Goal: Task Accomplishment & Management: Manage account settings

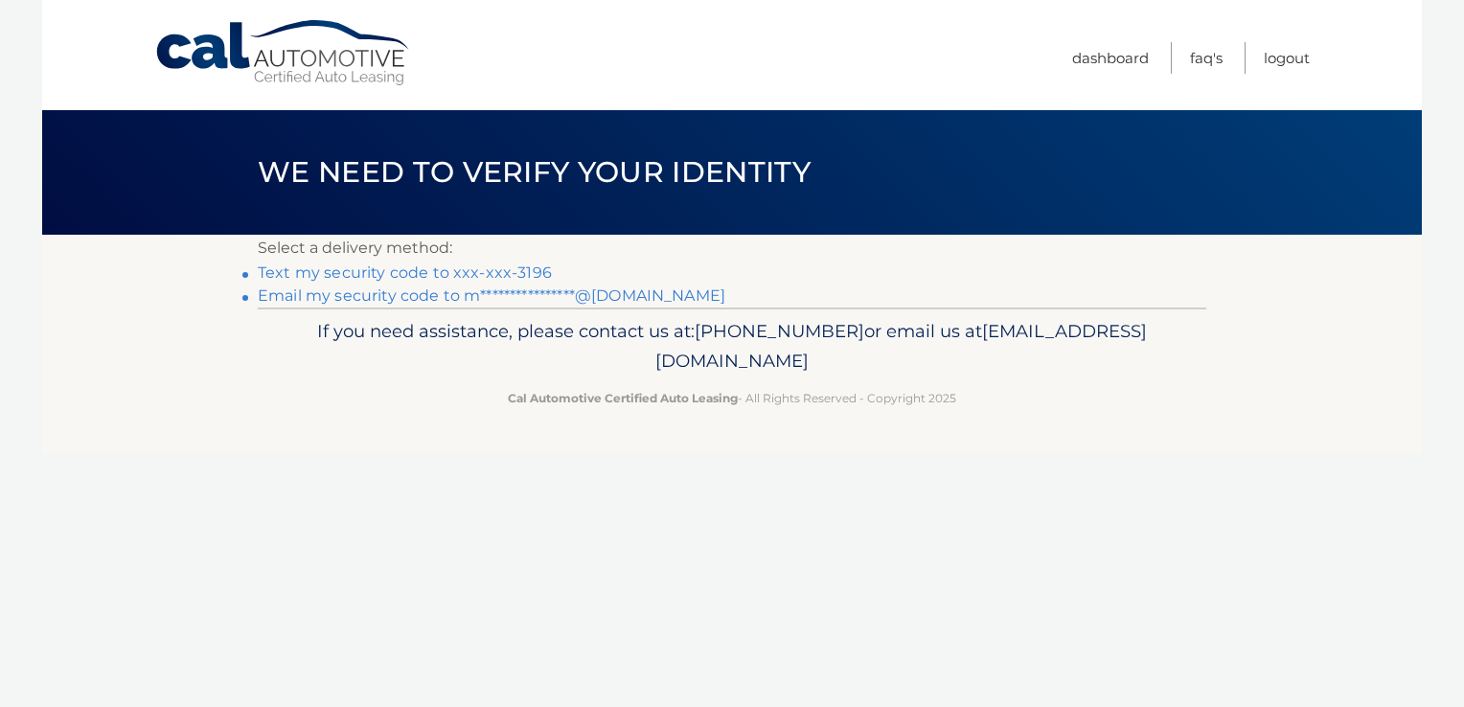
click at [533, 269] on link "Text my security code to xxx-xxx-3196" at bounding box center [405, 273] width 294 height 18
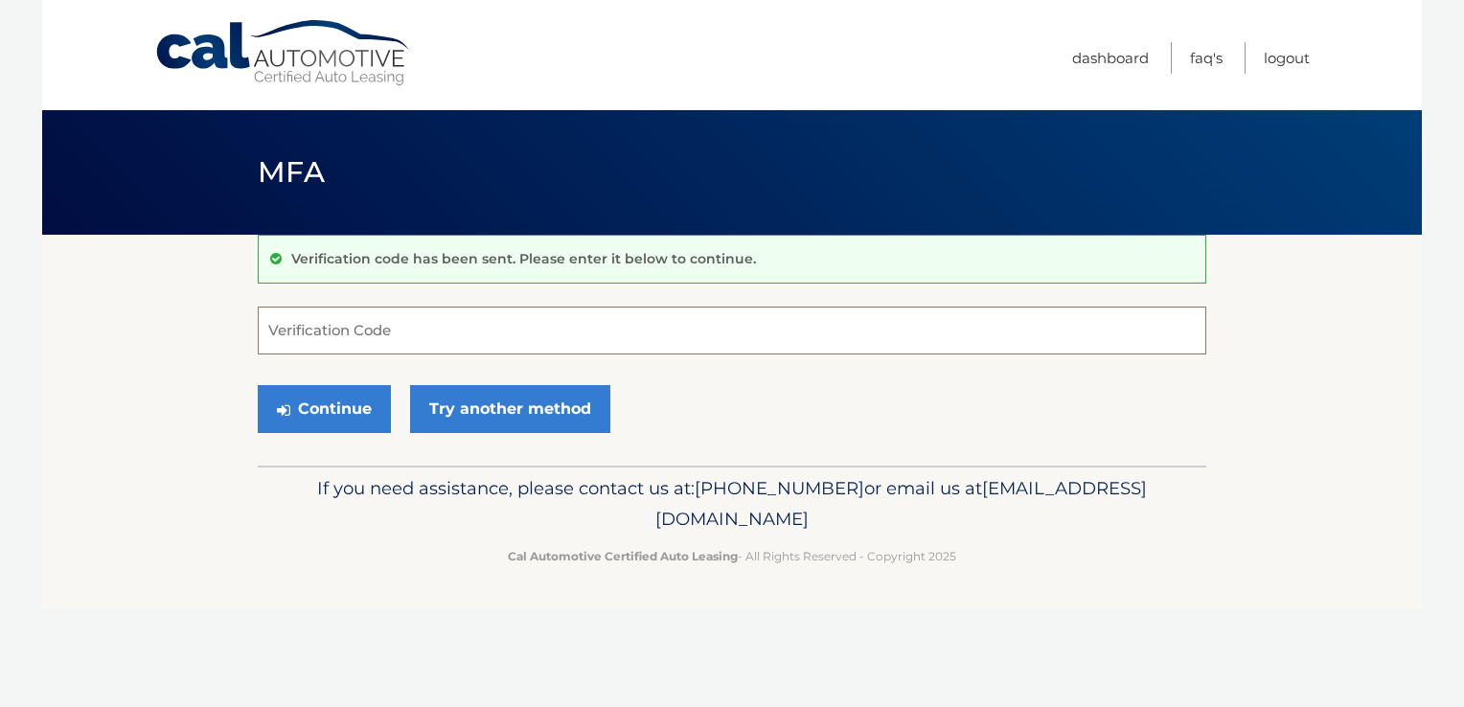
click at [395, 341] on input "Verification Code" at bounding box center [732, 331] width 949 height 48
type input "030966"
click at [299, 410] on button "Continue" at bounding box center [324, 409] width 133 height 48
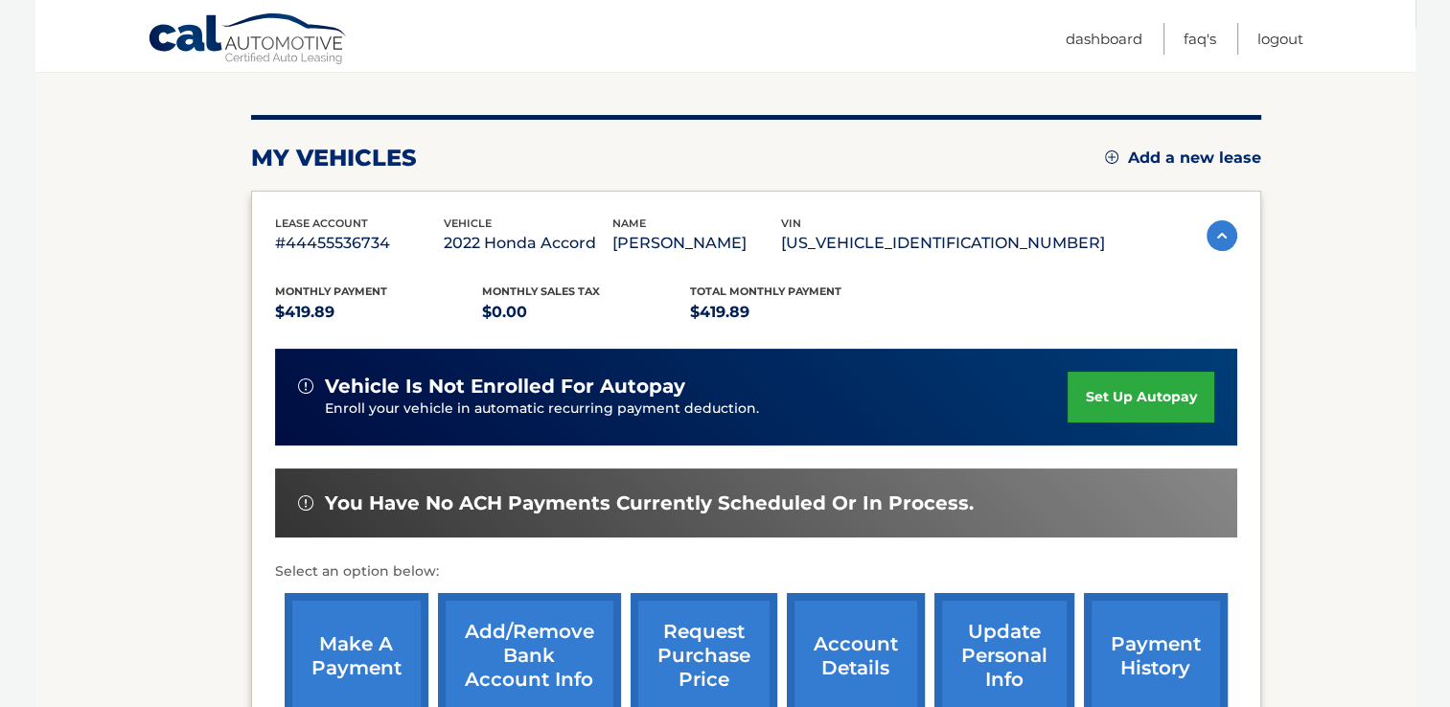
scroll to position [436, 0]
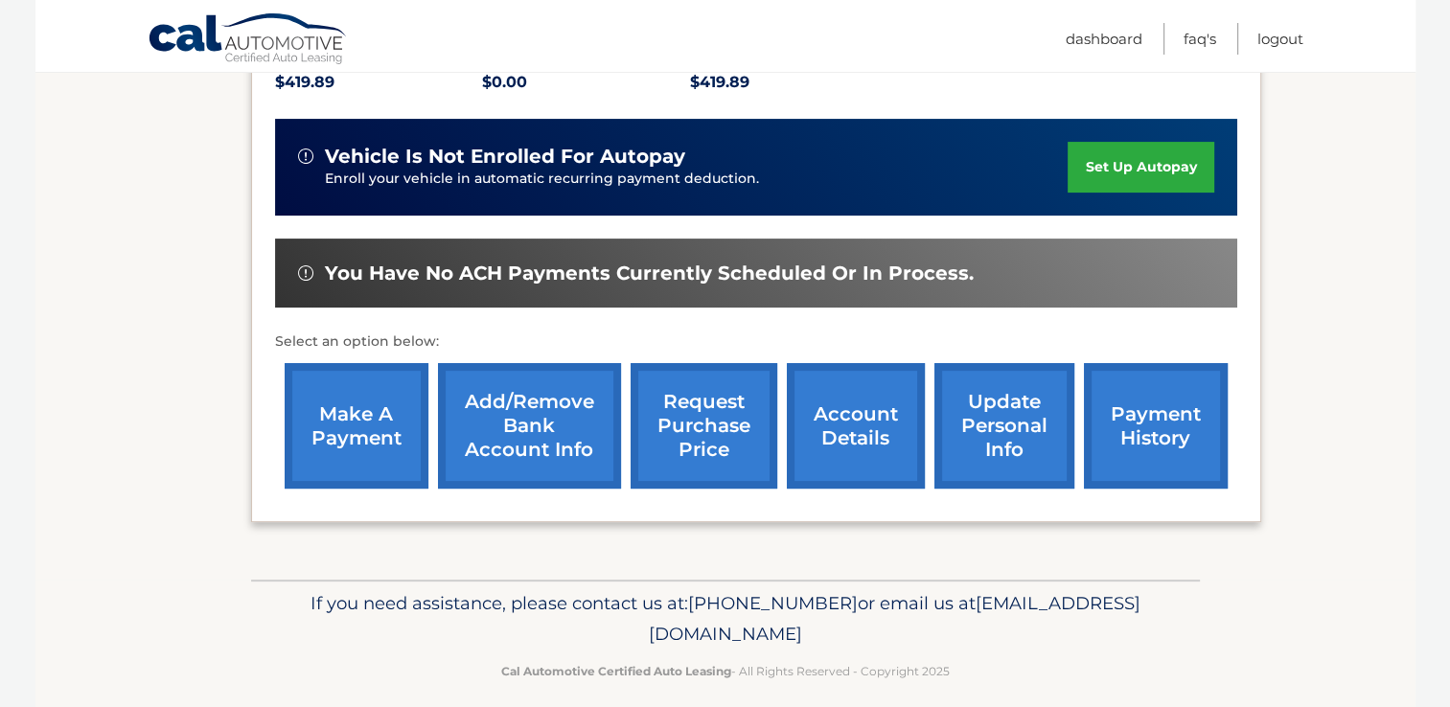
click at [367, 444] on link "make a payment" at bounding box center [357, 426] width 144 height 126
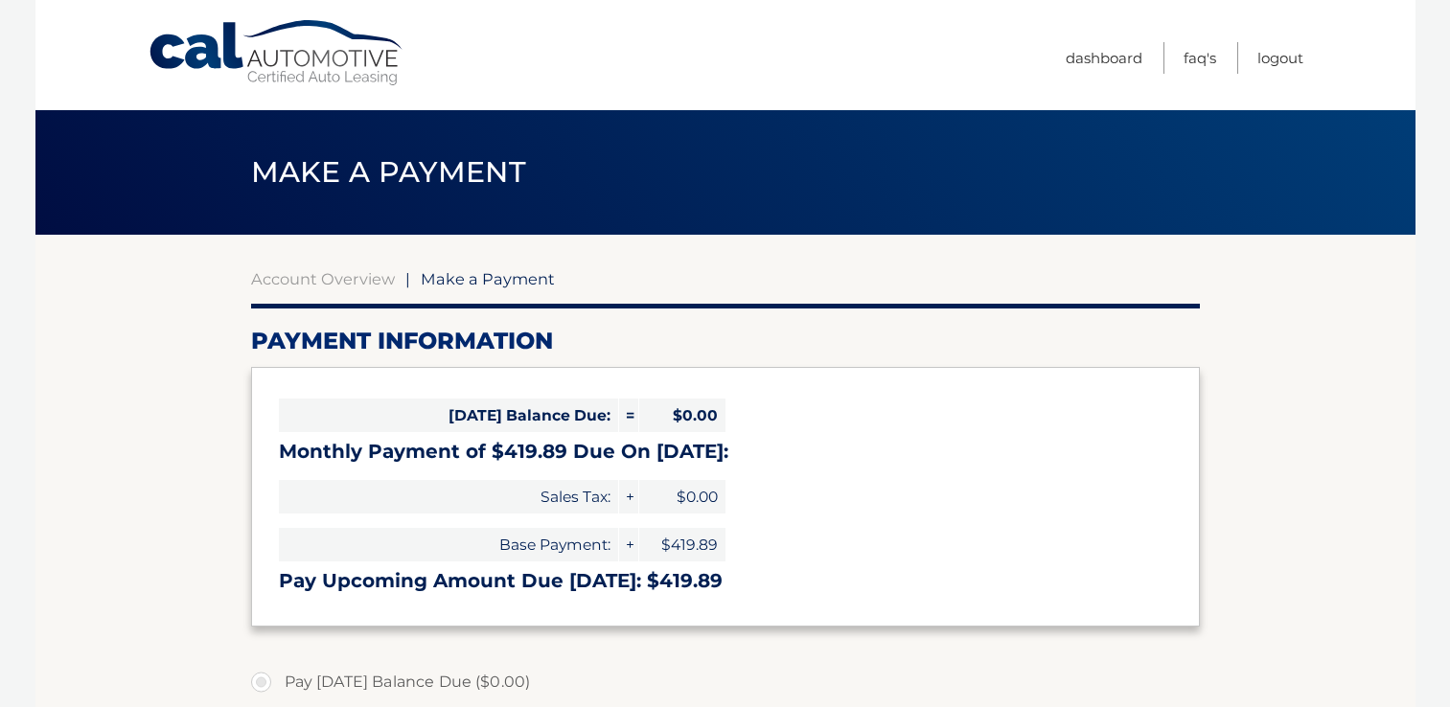
select select "NGQxNWE1ZTEtNWZkZS00YmQxLWE2MDItZmY4M2IyYjJiMDg3"
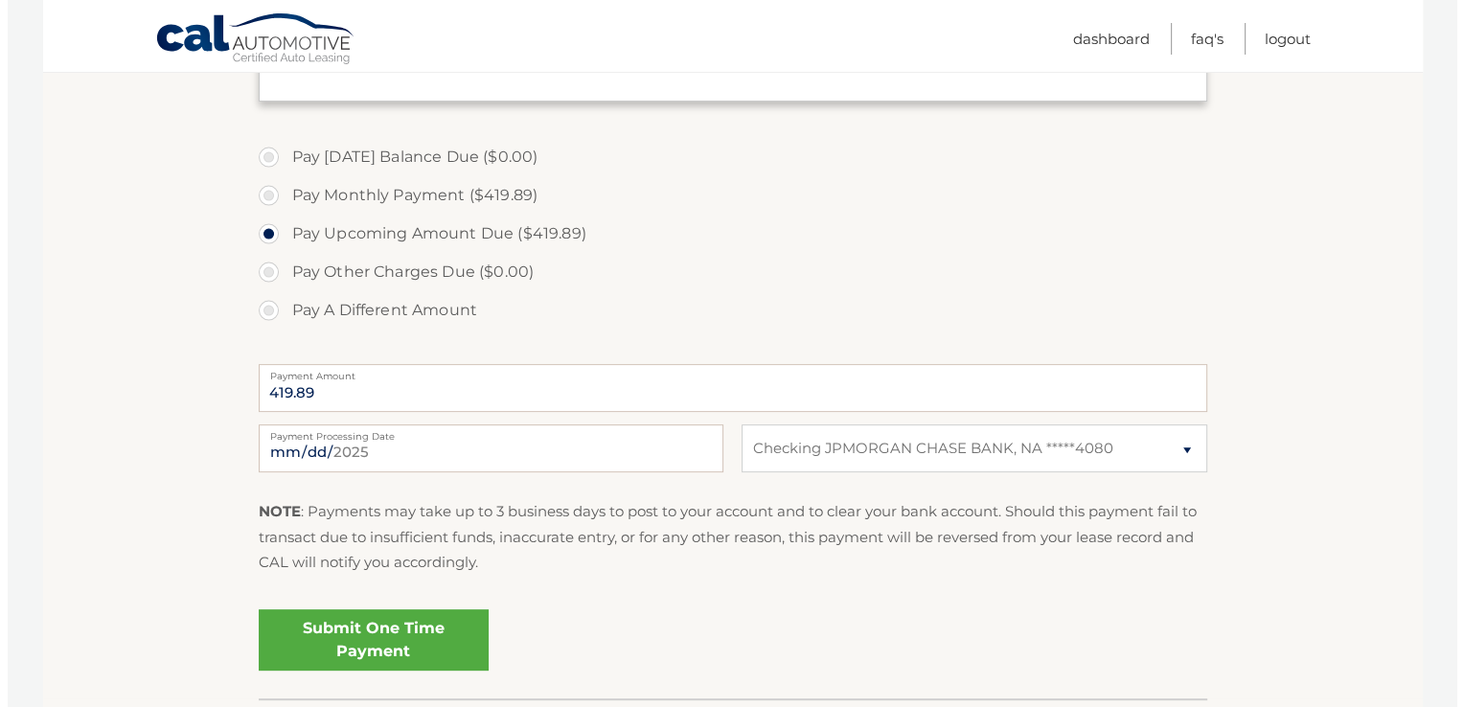
scroll to position [544, 0]
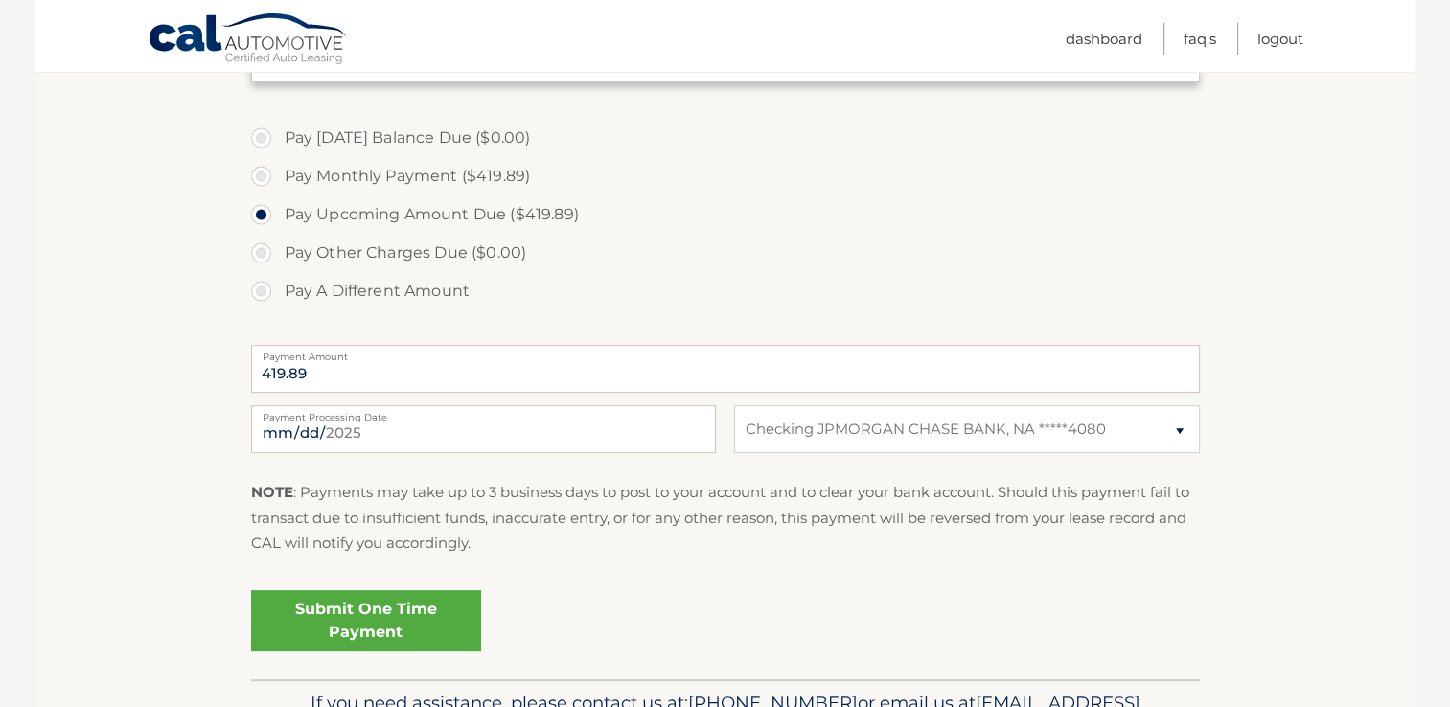
click at [451, 608] on link "Submit One Time Payment" at bounding box center [366, 620] width 230 height 61
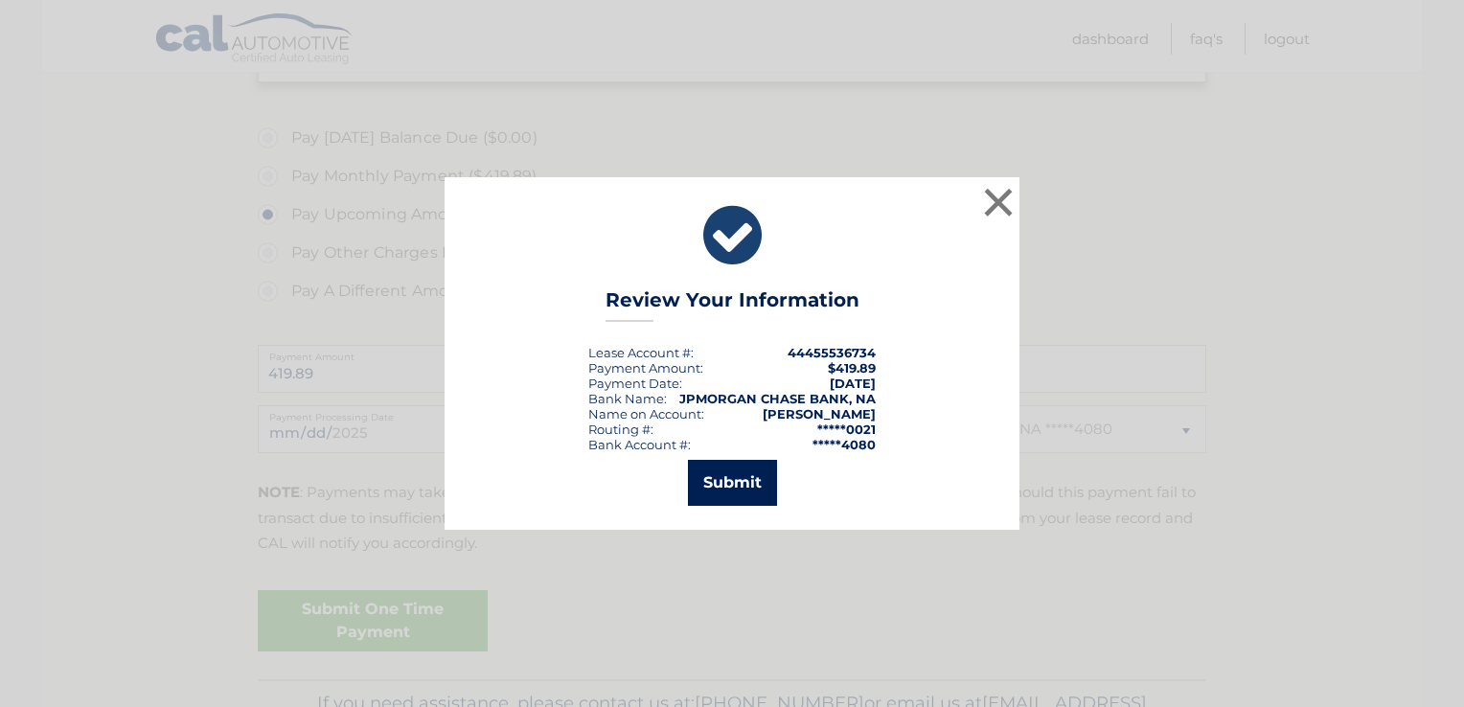
click at [751, 477] on button "Submit" at bounding box center [732, 483] width 89 height 46
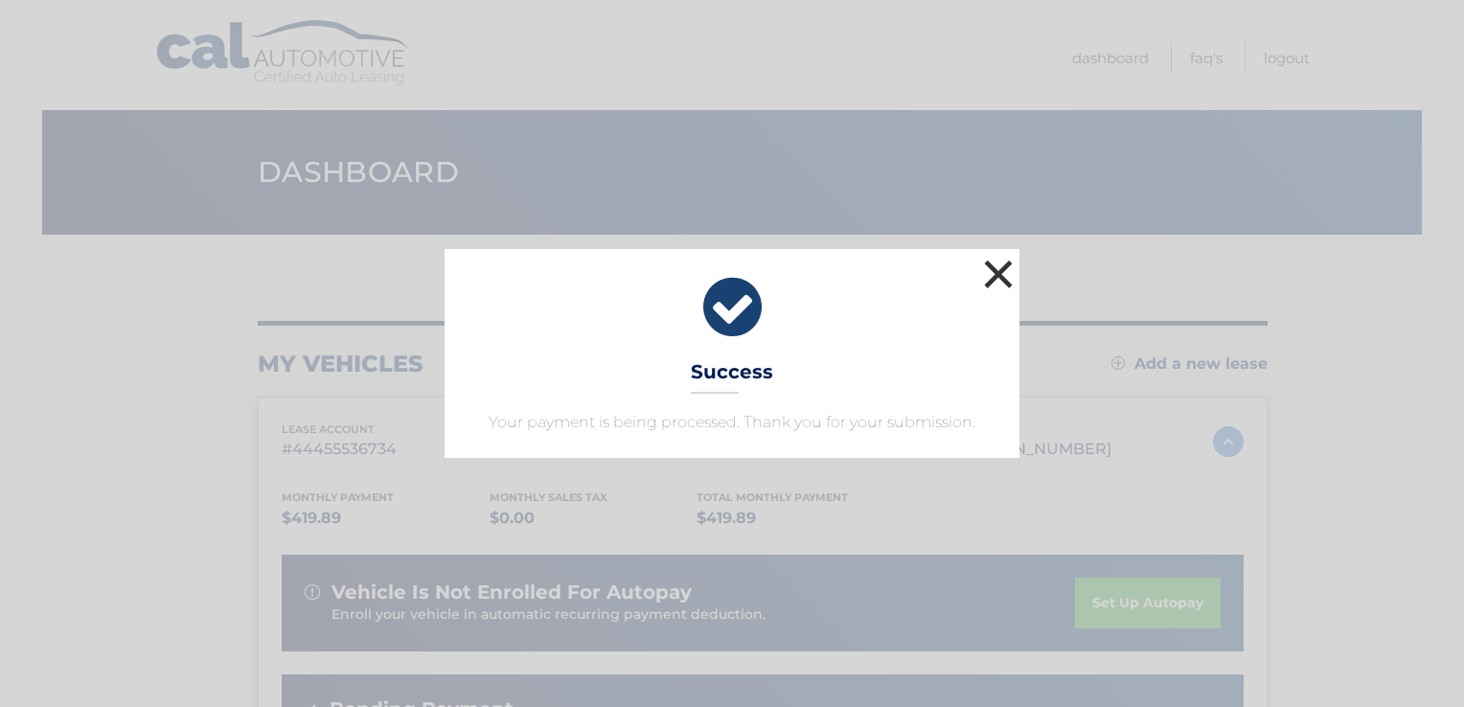
click at [997, 274] on button "×" at bounding box center [998, 274] width 38 height 38
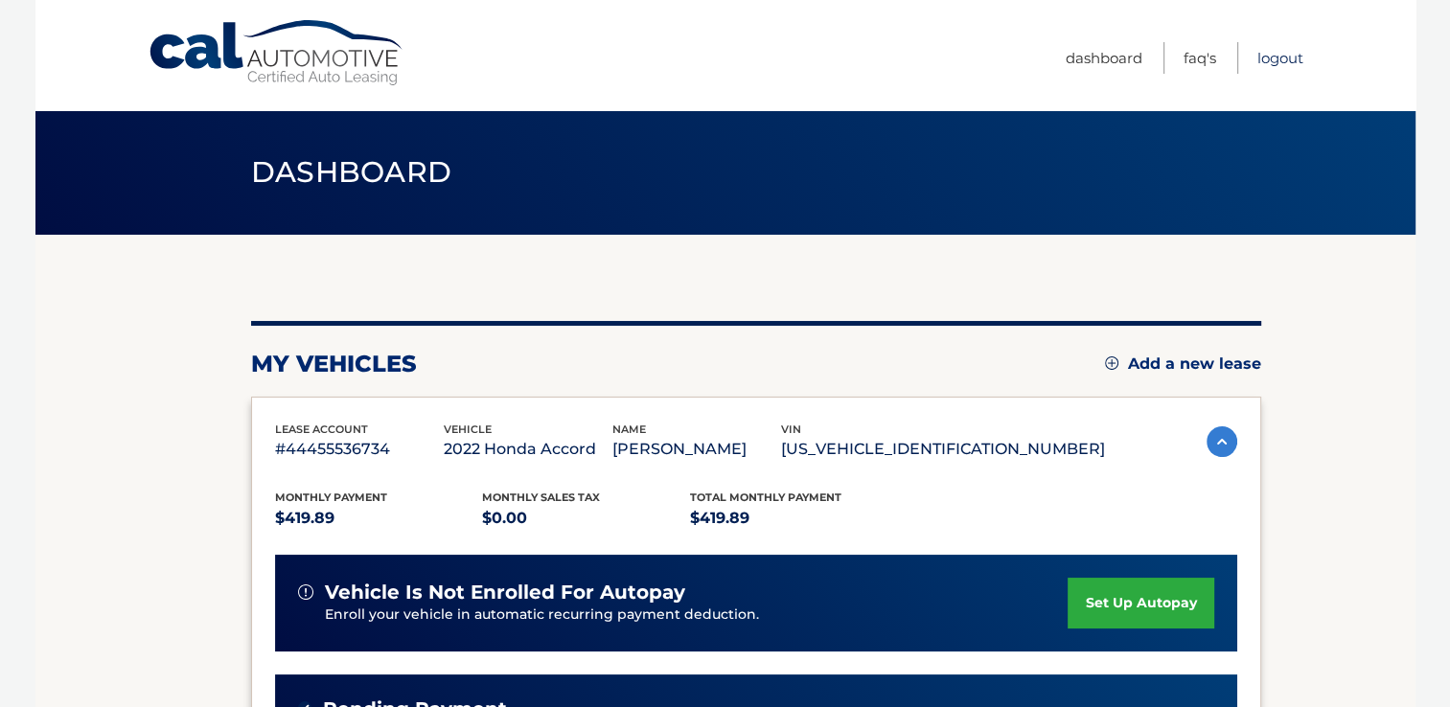
click at [1278, 59] on link "Logout" at bounding box center [1280, 58] width 46 height 32
